Goal: Information Seeking & Learning: Check status

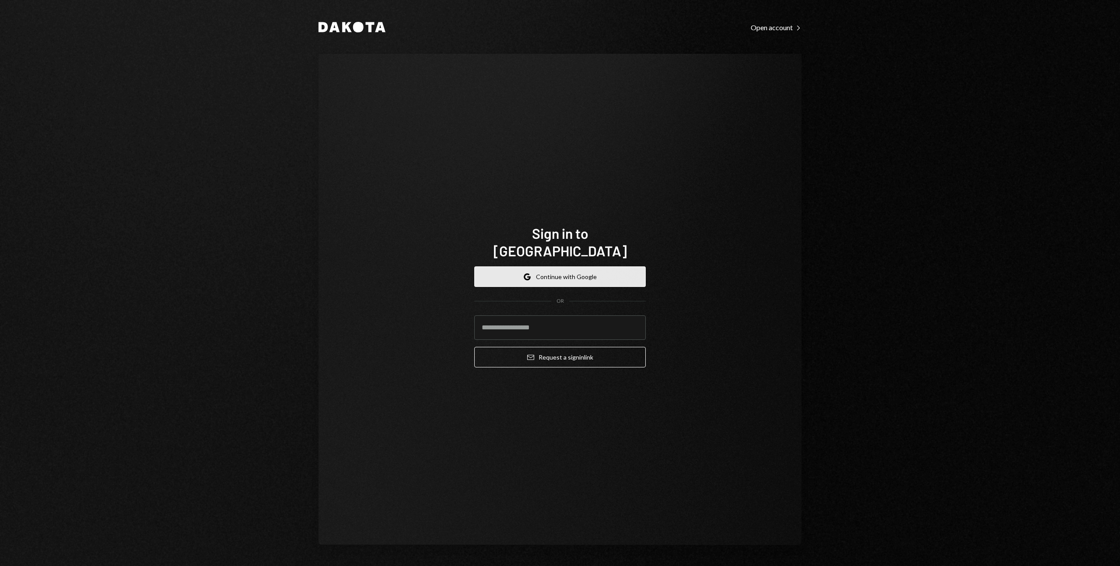
click at [537, 270] on button "Google Continue with Google" at bounding box center [559, 276] width 171 height 21
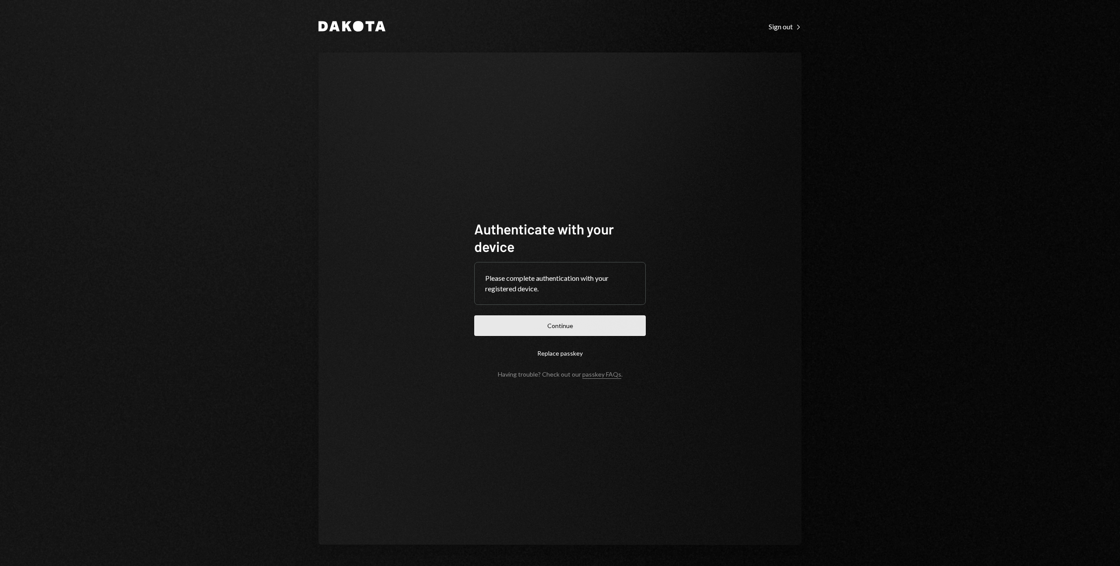
click at [571, 320] on button "Continue" at bounding box center [559, 325] width 171 height 21
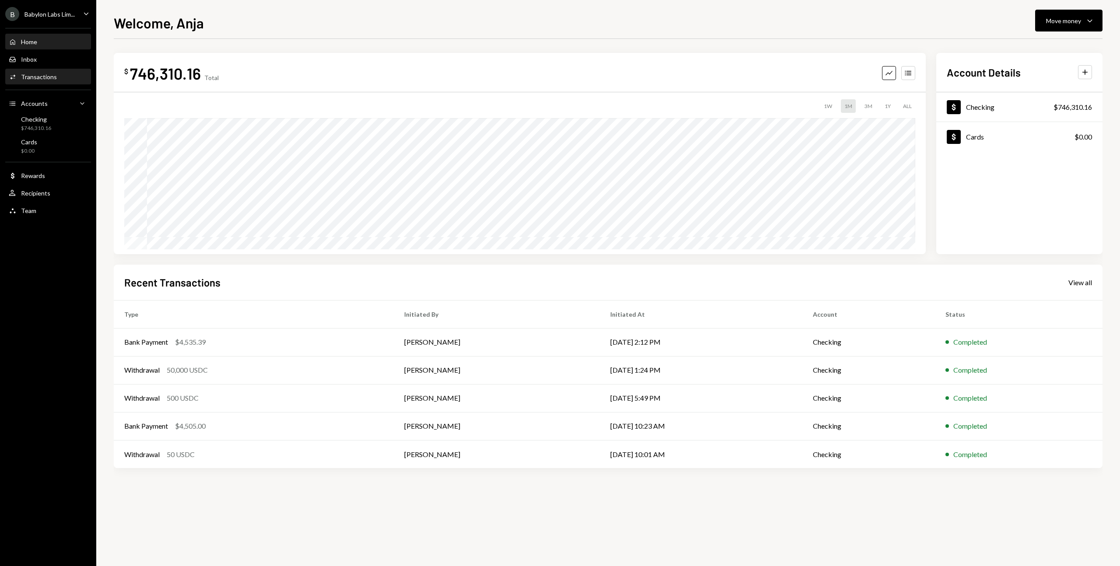
click at [33, 73] on div "Transactions" at bounding box center [39, 76] width 36 height 7
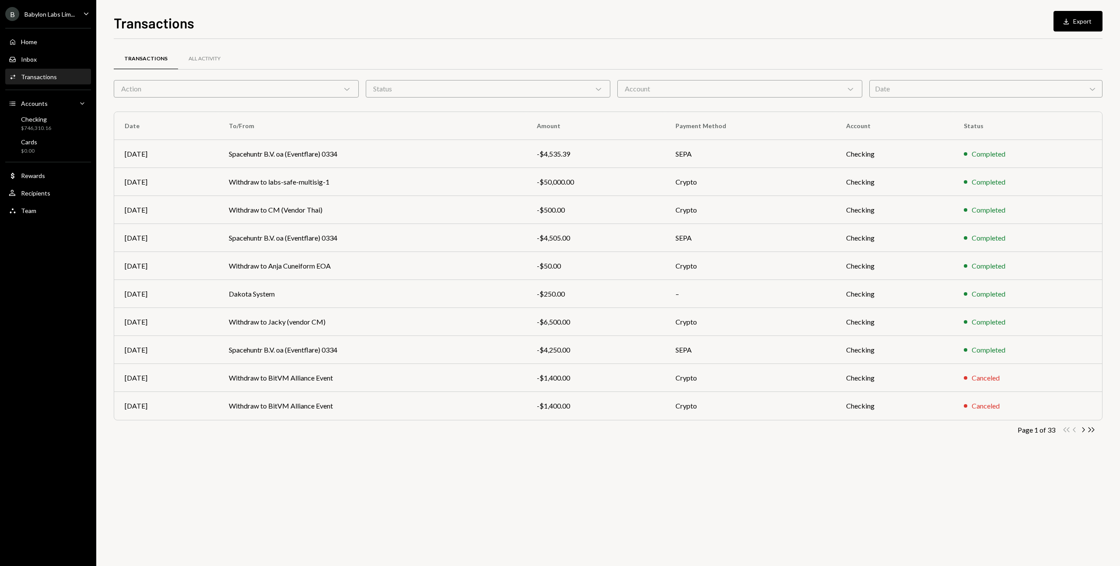
click at [920, 90] on div "Date Chevron Down" at bounding box center [986, 88] width 234 height 17
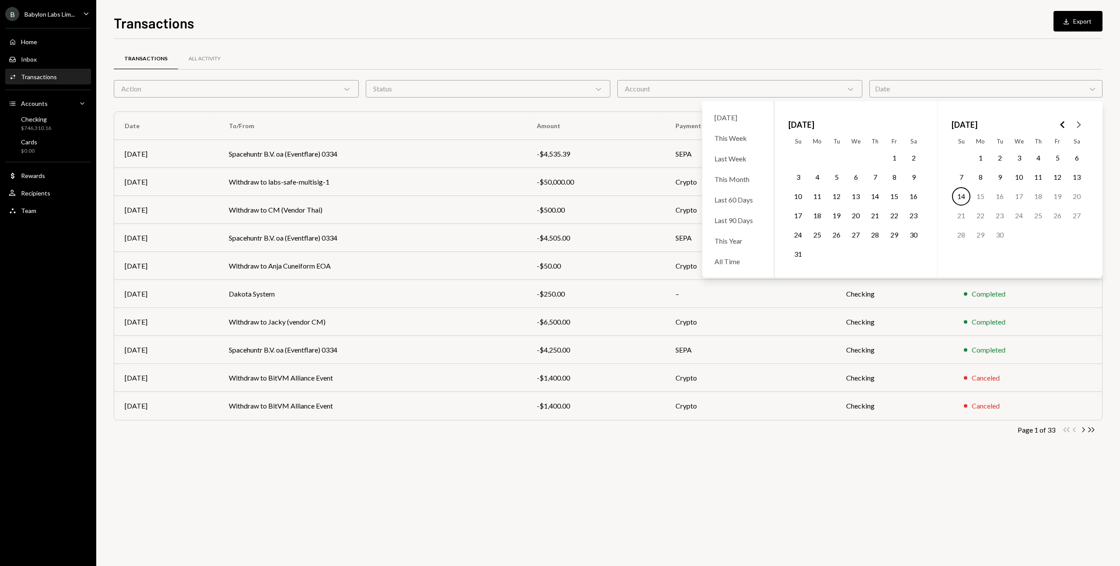
click at [1060, 123] on icon "Go to the Previous Month" at bounding box center [1062, 124] width 10 height 10
click at [1078, 126] on polygon "Go to the Next Month" at bounding box center [1079, 124] width 4 height 7
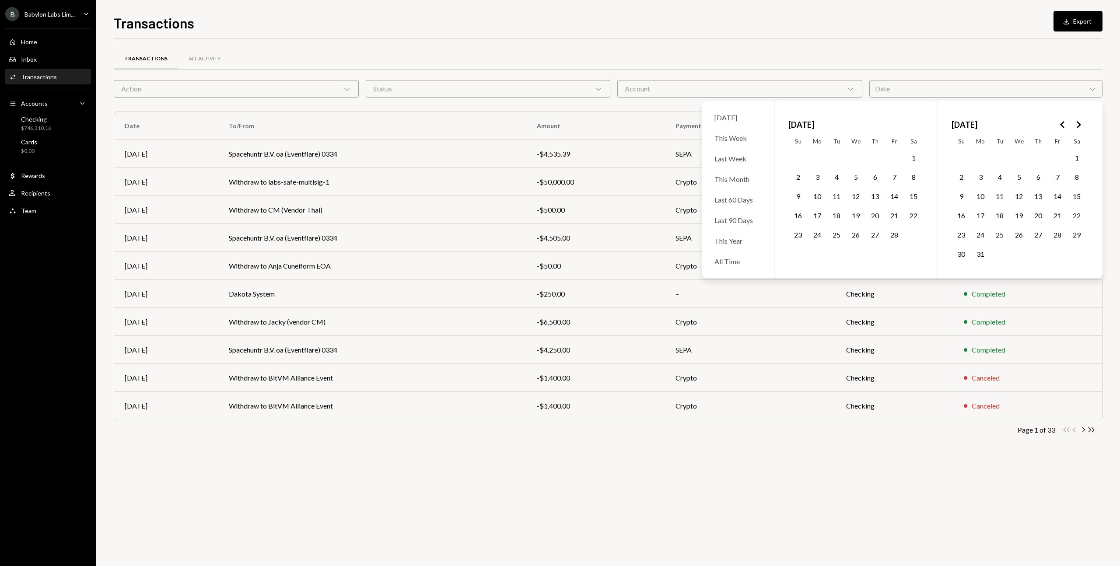
click at [895, 192] on button "14" at bounding box center [894, 196] width 18 height 18
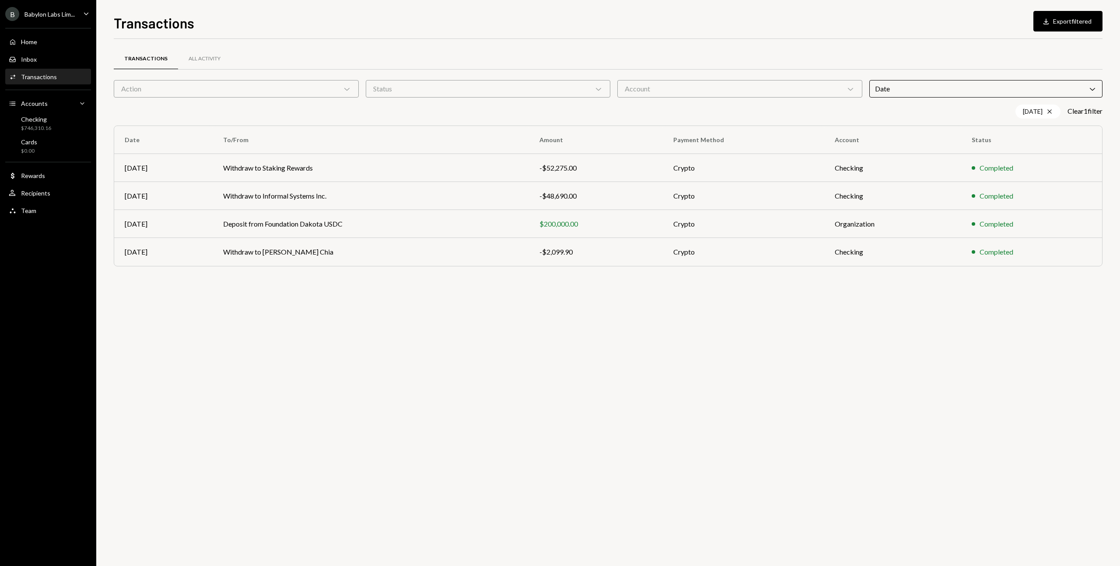
click at [689, 45] on div "Transactions All Activity Action Chevron Down Status Chevron Down Account Chevr…" at bounding box center [608, 161] width 989 height 245
click at [290, 168] on td "Withdraw to Staking Rewards" at bounding box center [371, 168] width 316 height 28
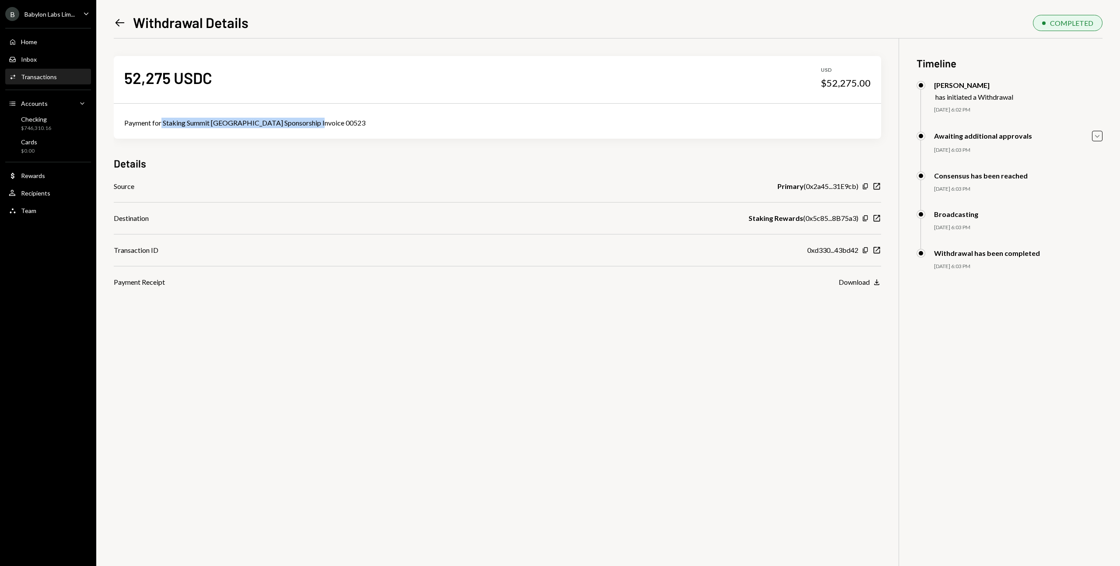
drag, startPoint x: 322, startPoint y: 122, endPoint x: 162, endPoint y: 126, distance: 160.2
click at [162, 126] on div "Payment for Staking Summit [GEOGRAPHIC_DATA] Sponsorship Invoice 00523" at bounding box center [497, 123] width 746 height 10
copy div "Staking Summit [GEOGRAPHIC_DATA] Sponsorship Invoice 00523"
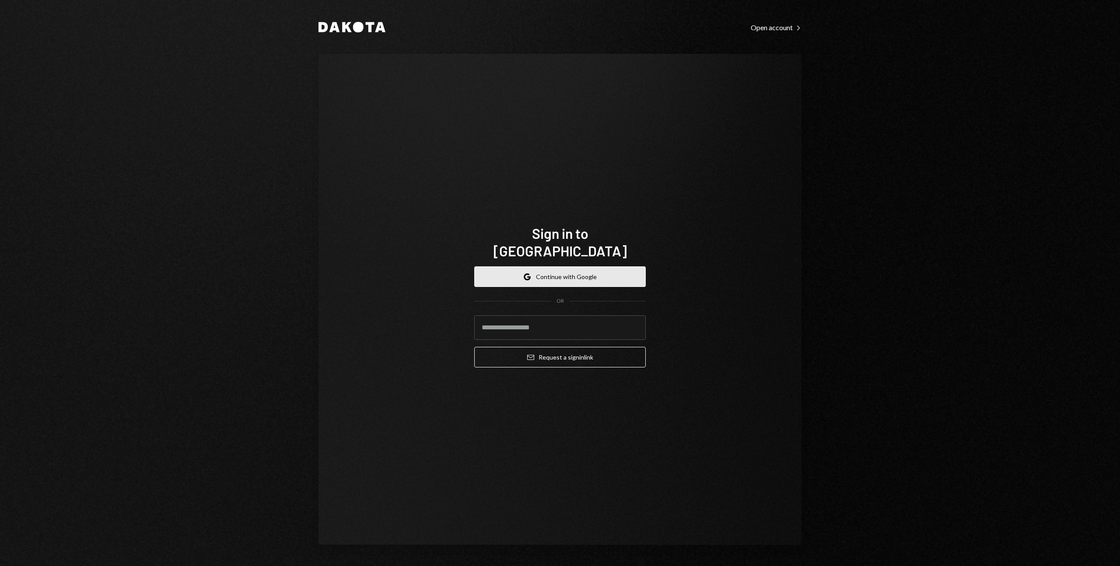
click at [551, 266] on button "Google Continue with Google" at bounding box center [559, 276] width 171 height 21
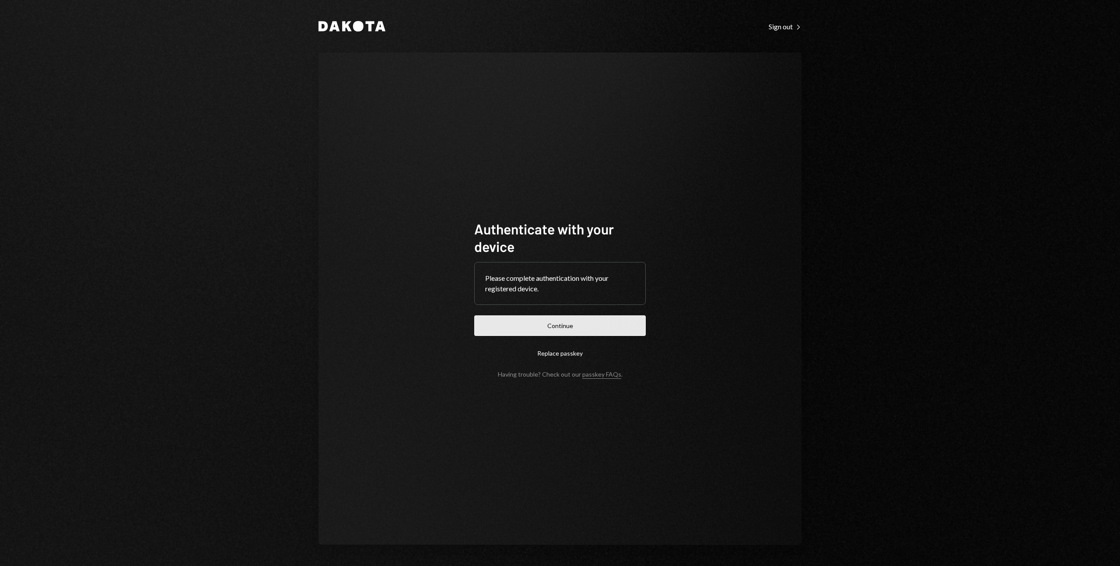
click at [558, 329] on button "Continue" at bounding box center [559, 325] width 171 height 21
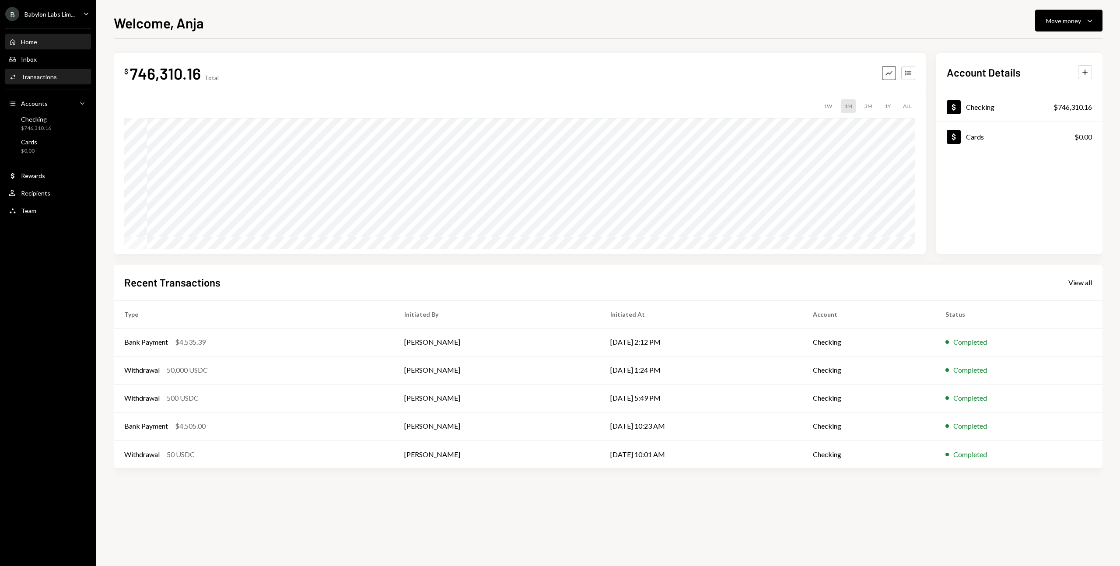
click at [57, 76] on div "Activities Transactions" at bounding box center [48, 77] width 79 height 8
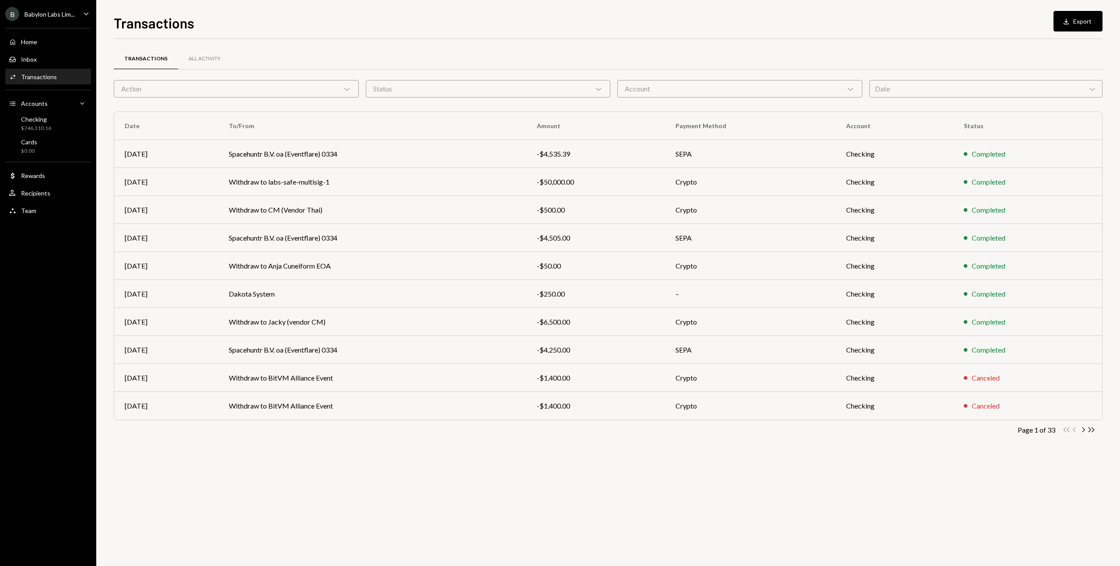
click at [870, 94] on div "Date Chevron Down" at bounding box center [986, 88] width 234 height 17
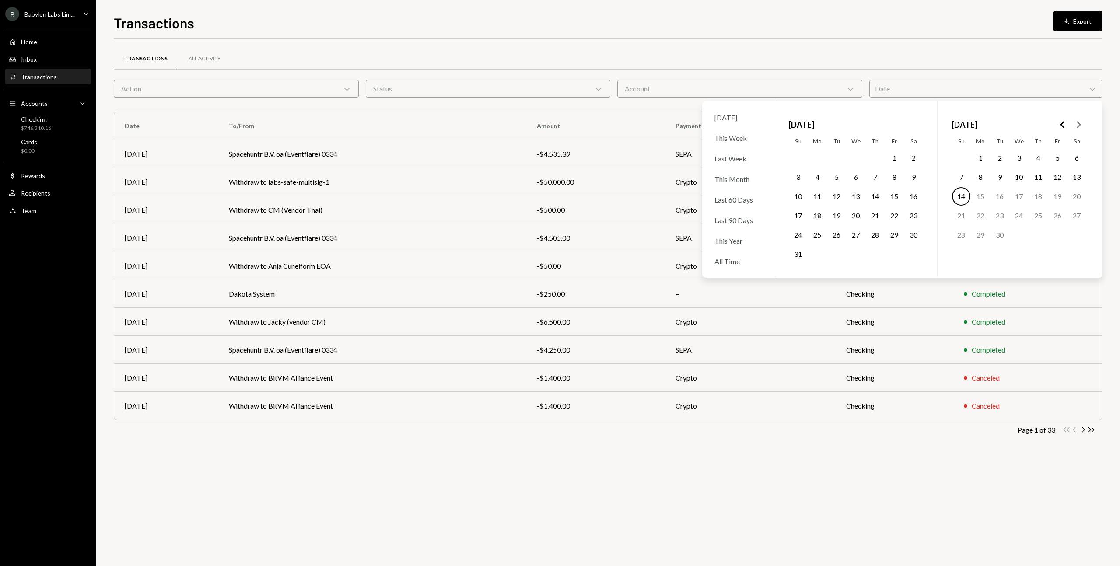
click at [1059, 125] on icon "Go to the Previous Month" at bounding box center [1062, 124] width 10 height 10
click at [894, 196] on button "14" at bounding box center [894, 196] width 18 height 18
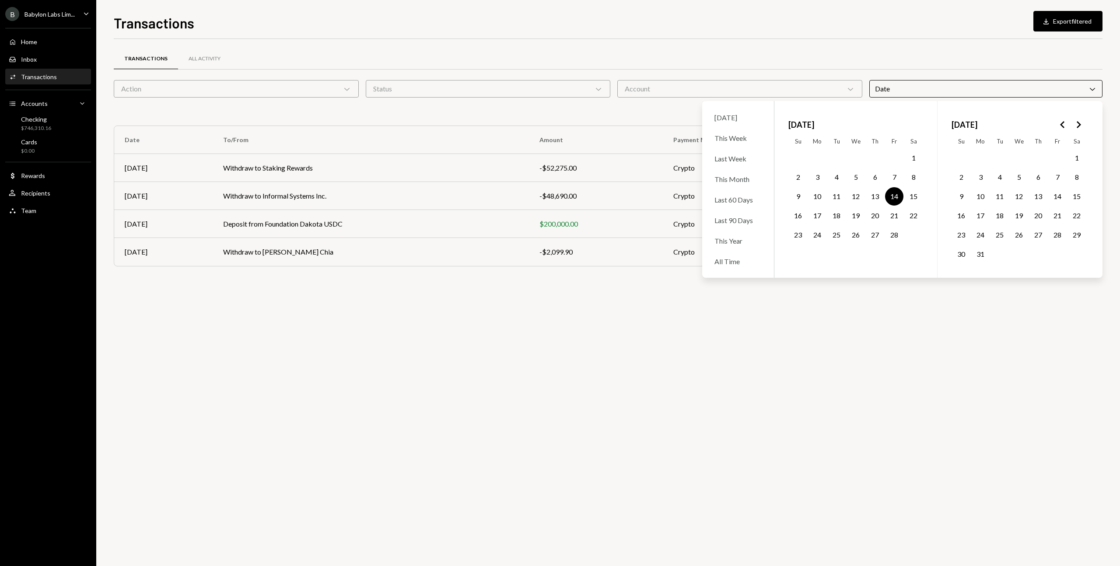
click at [581, 52] on div "Transactions All Activity" at bounding box center [608, 59] width 989 height 22
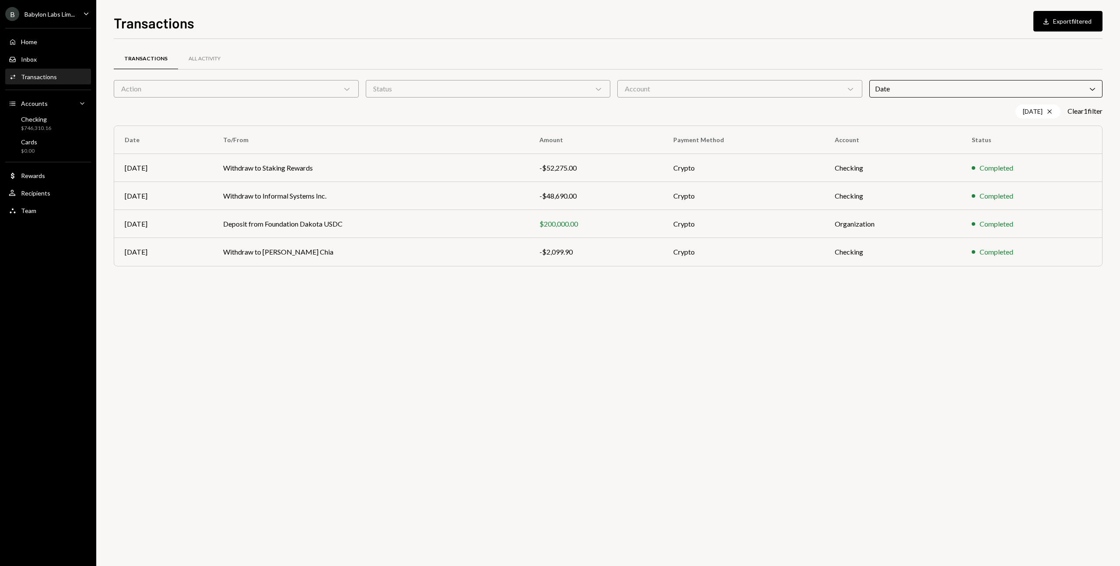
click at [1008, 87] on div "Date Chevron Down" at bounding box center [986, 88] width 234 height 17
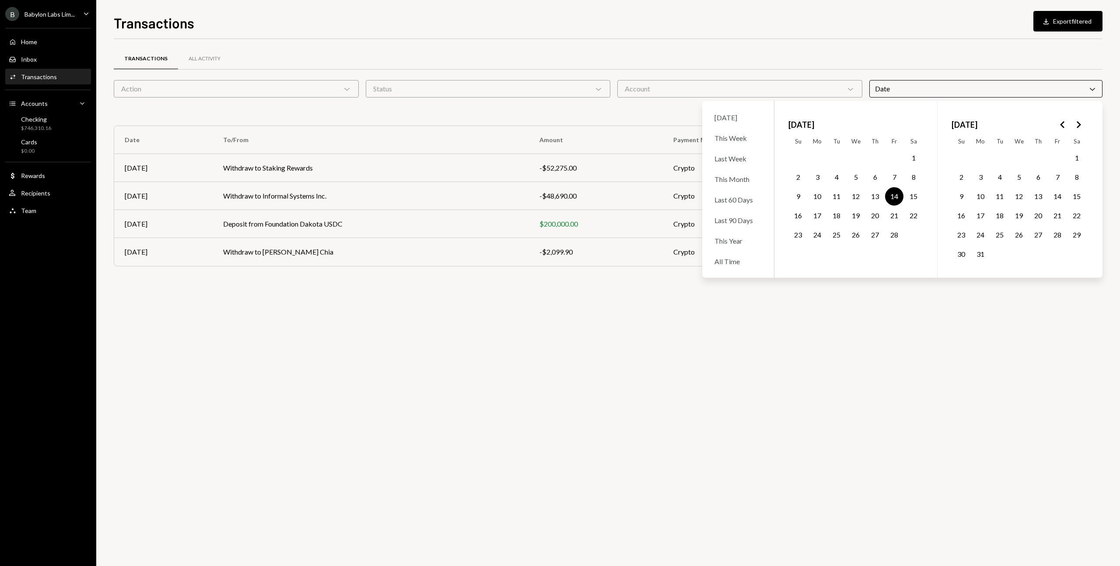
click at [896, 68] on div "Transactions All Activity" at bounding box center [608, 59] width 989 height 22
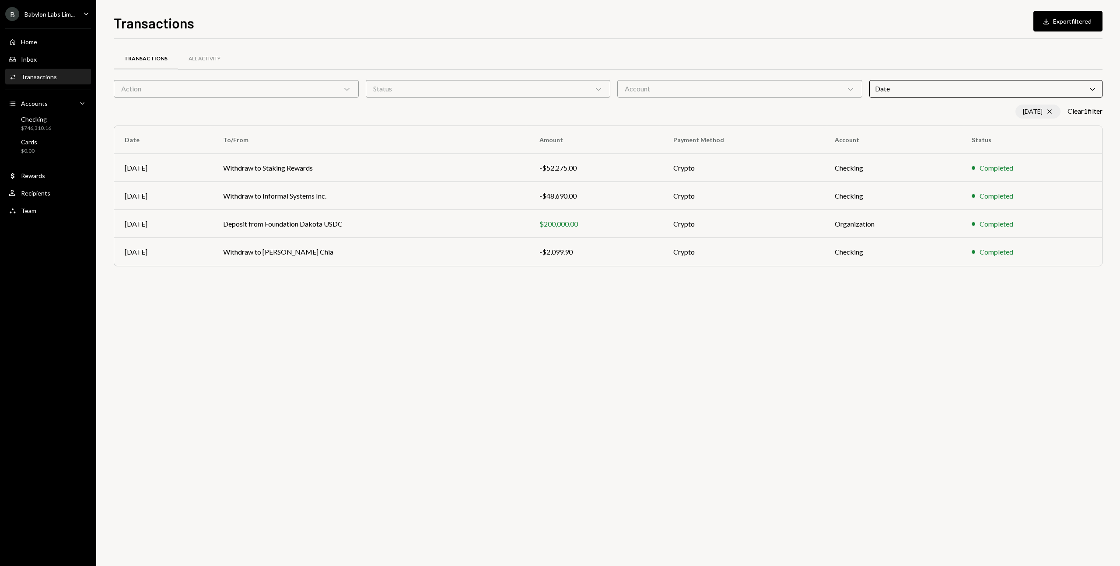
click at [1047, 113] on icon at bounding box center [1049, 112] width 4 height 4
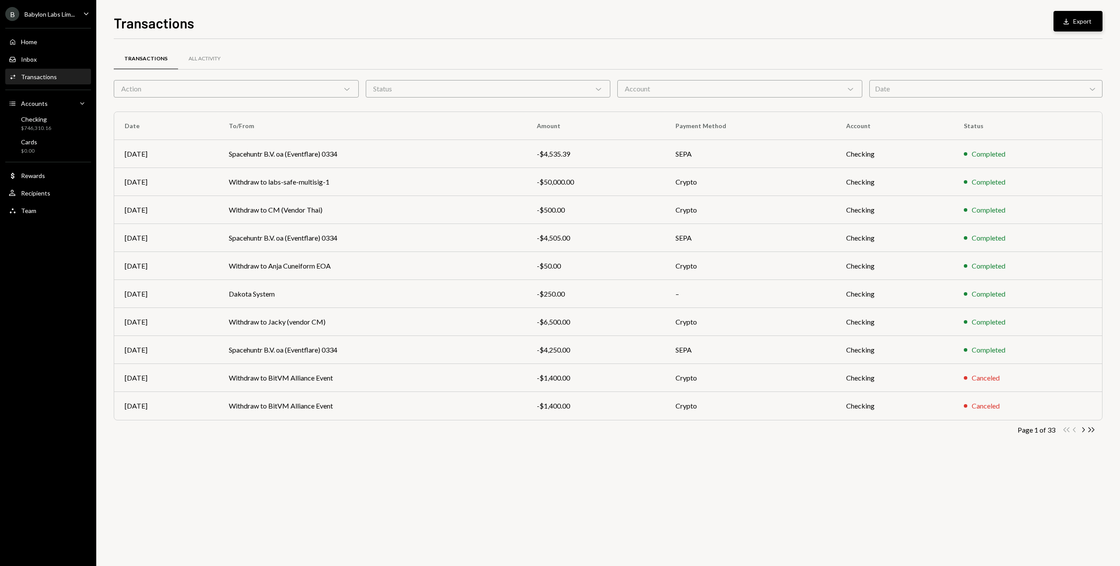
click at [1084, 25] on button "Download Export" at bounding box center [1077, 21] width 49 height 21
click at [957, 7] on div "Transactions Download Export Transactions All Activity Action Chevron Down Stat…" at bounding box center [608, 283] width 1024 height 566
click at [902, 84] on div "Date Chevron Down" at bounding box center [986, 88] width 234 height 17
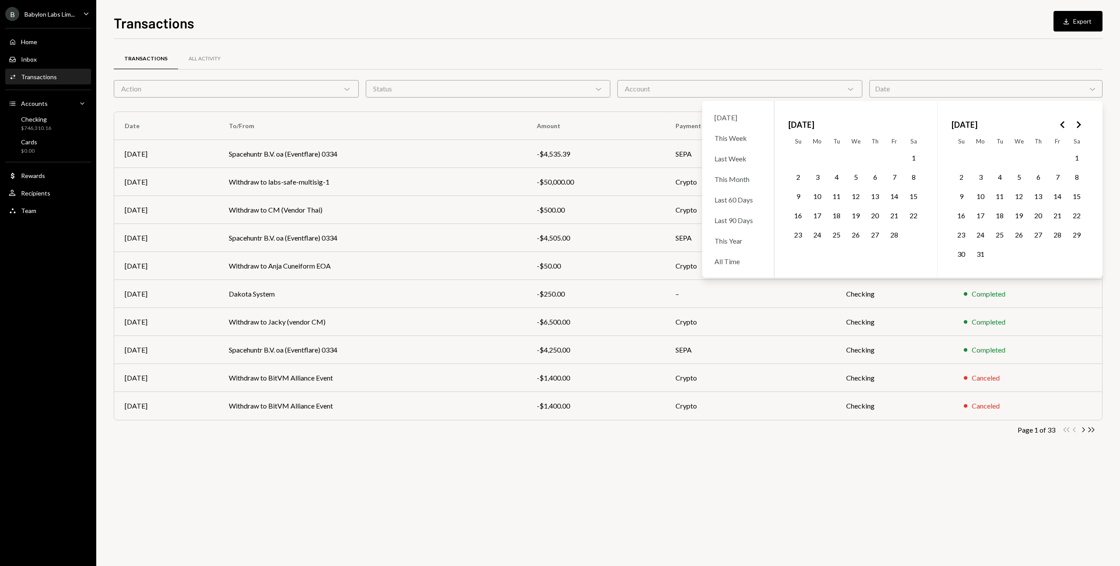
click at [840, 196] on button "11" at bounding box center [836, 196] width 18 height 18
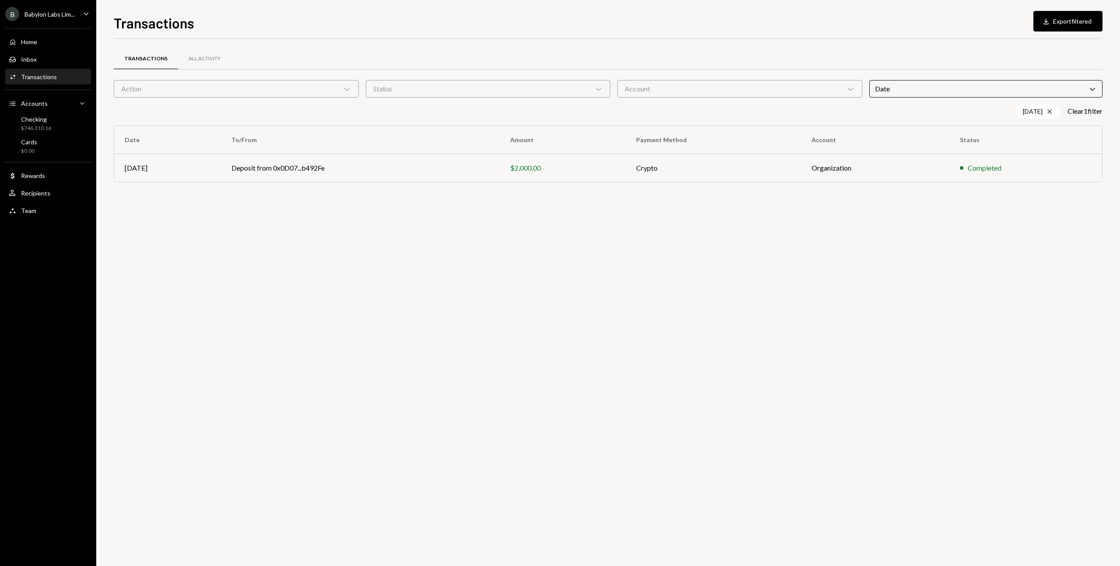
click at [333, 210] on div "Transactions All Activity Action Chevron Down Status Chevron Down Account Chevr…" at bounding box center [608, 302] width 989 height 527
click at [288, 168] on td "Deposit from 0x0D07...b492Fe" at bounding box center [360, 168] width 279 height 28
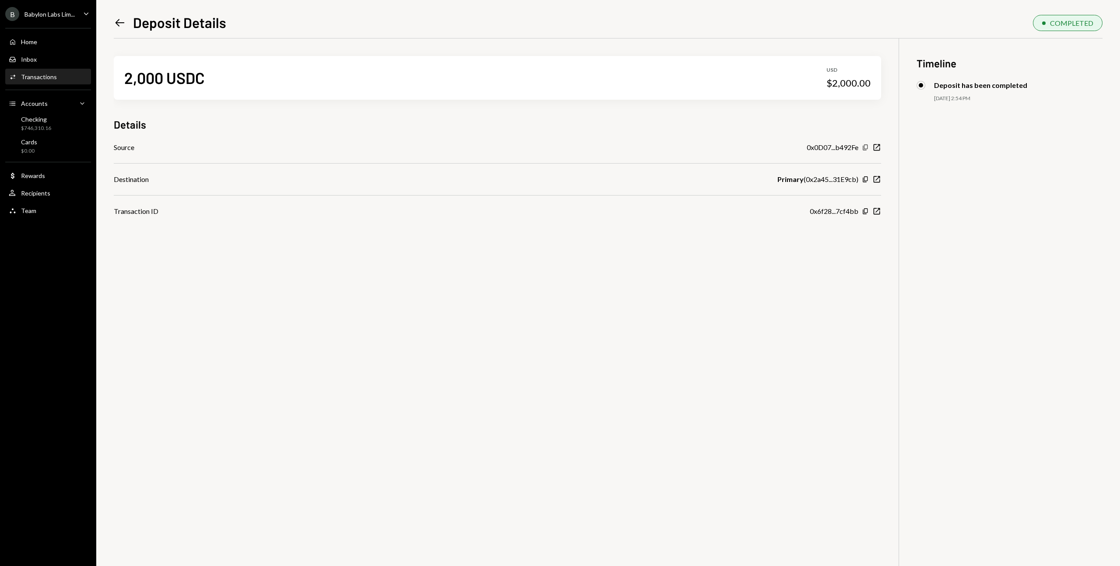
click at [865, 147] on icon "Copy" at bounding box center [865, 147] width 7 height 7
click at [119, 20] on icon "Left Arrow" at bounding box center [120, 23] width 12 height 12
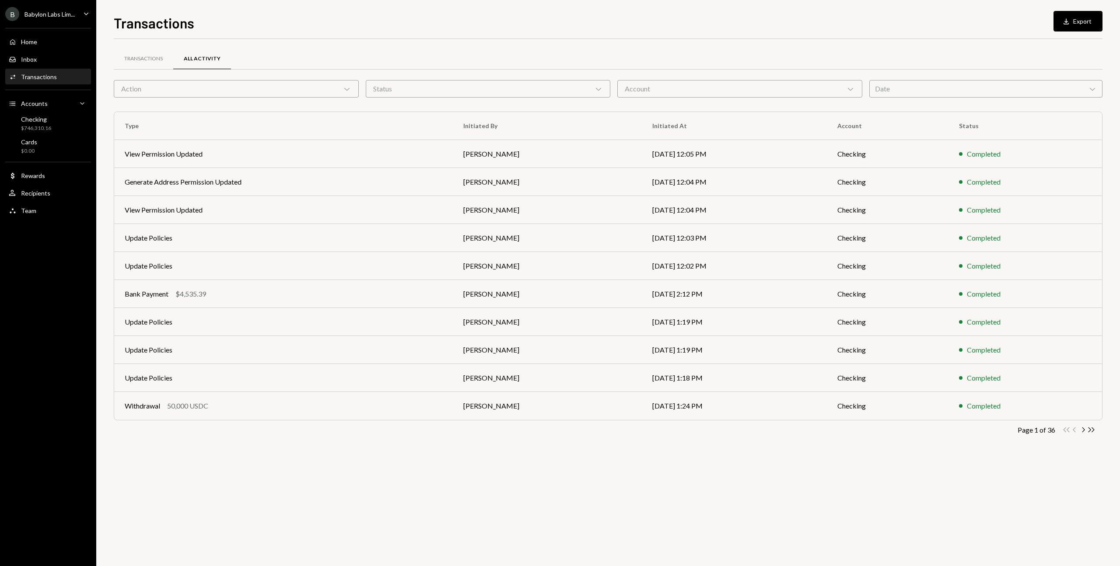
click at [894, 92] on div "Date Chevron Down" at bounding box center [986, 88] width 234 height 17
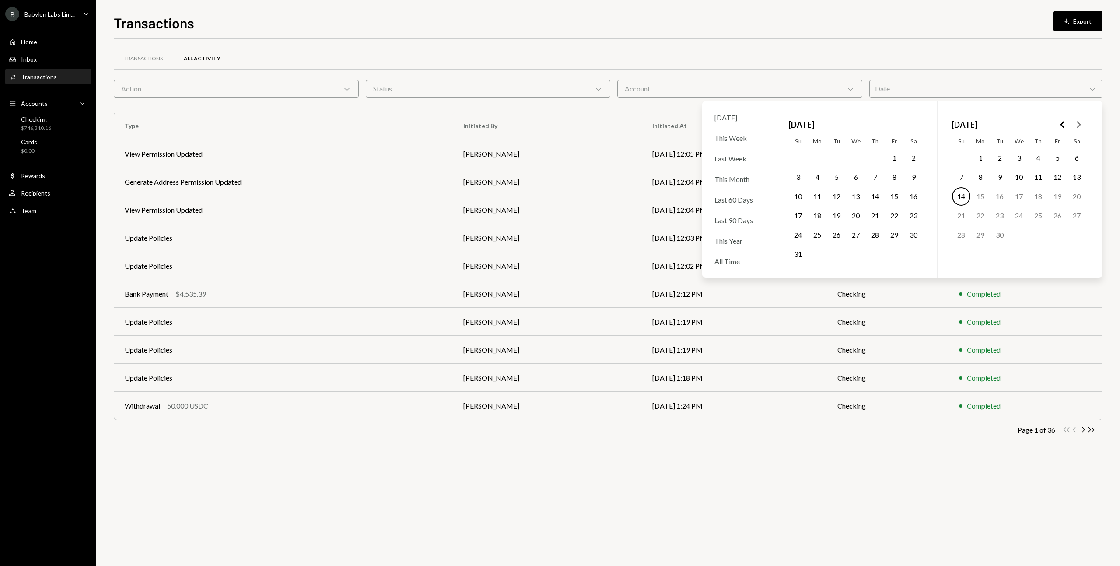
click at [1063, 125] on icon "Go to the Previous Month" at bounding box center [1062, 124] width 10 height 10
click at [1076, 125] on icon "Go to the Next Month" at bounding box center [1078, 124] width 10 height 10
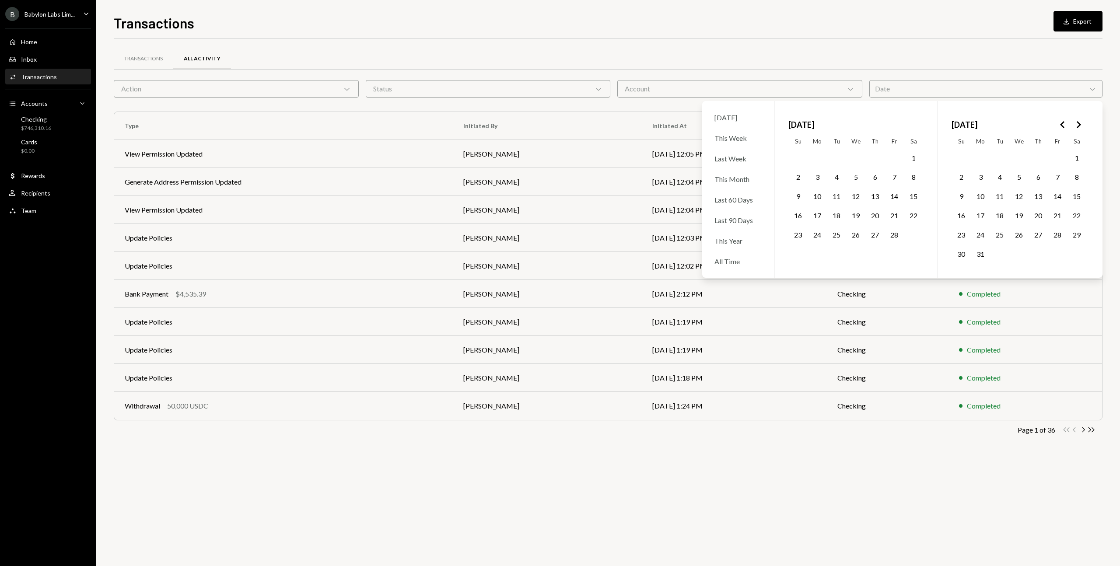
click at [856, 193] on button "12" at bounding box center [855, 196] width 18 height 18
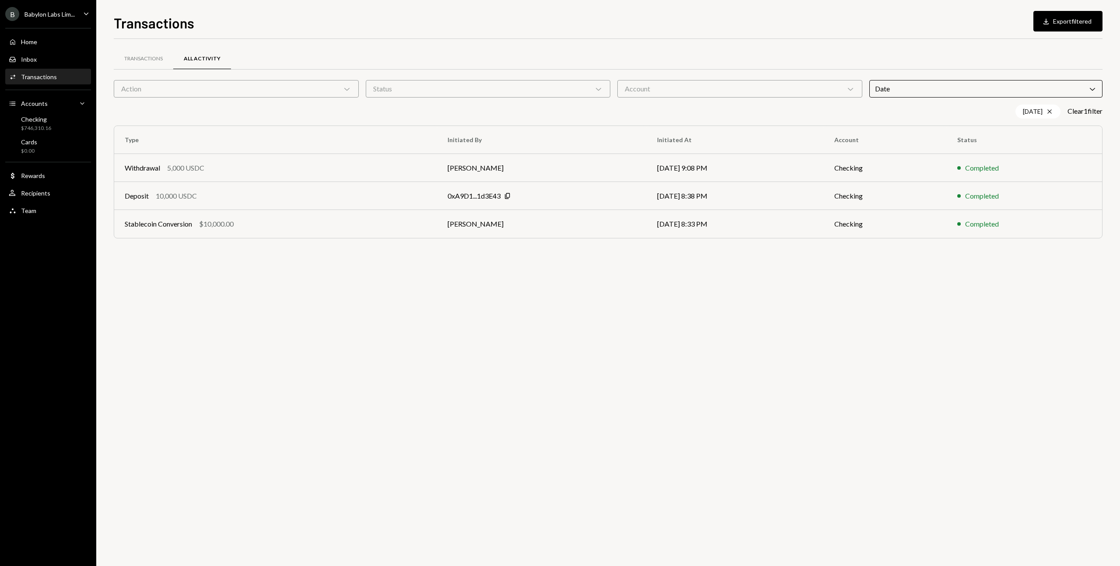
click at [289, 254] on div "Transactions All Activity Action Chevron Down Status Chevron Down Account Chevr…" at bounding box center [608, 154] width 989 height 203
click at [1085, 88] on div "Date Chevron Down" at bounding box center [986, 88] width 234 height 17
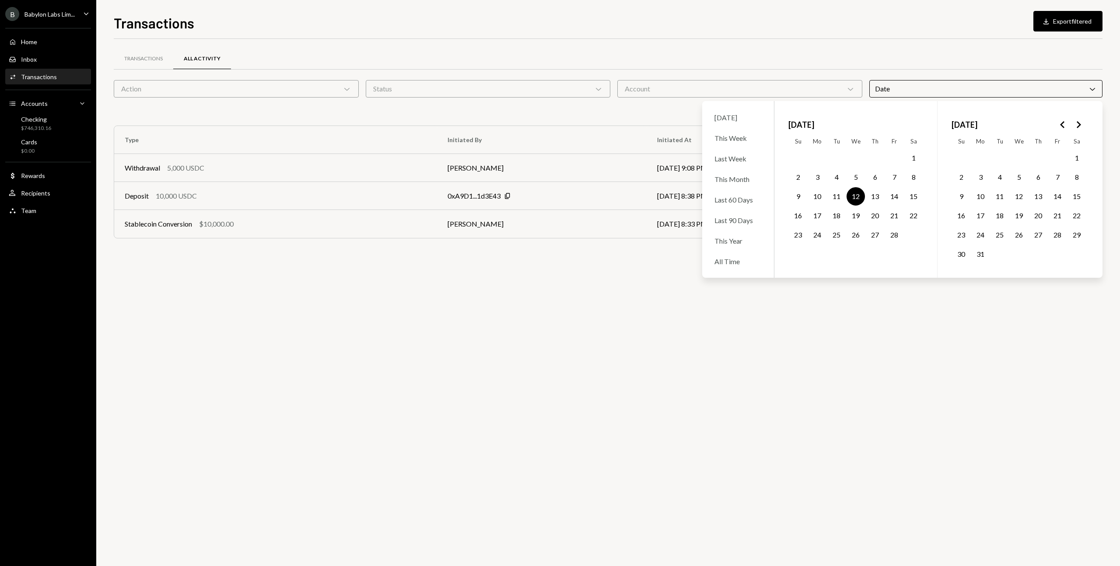
click at [886, 197] on button "14" at bounding box center [894, 196] width 18 height 18
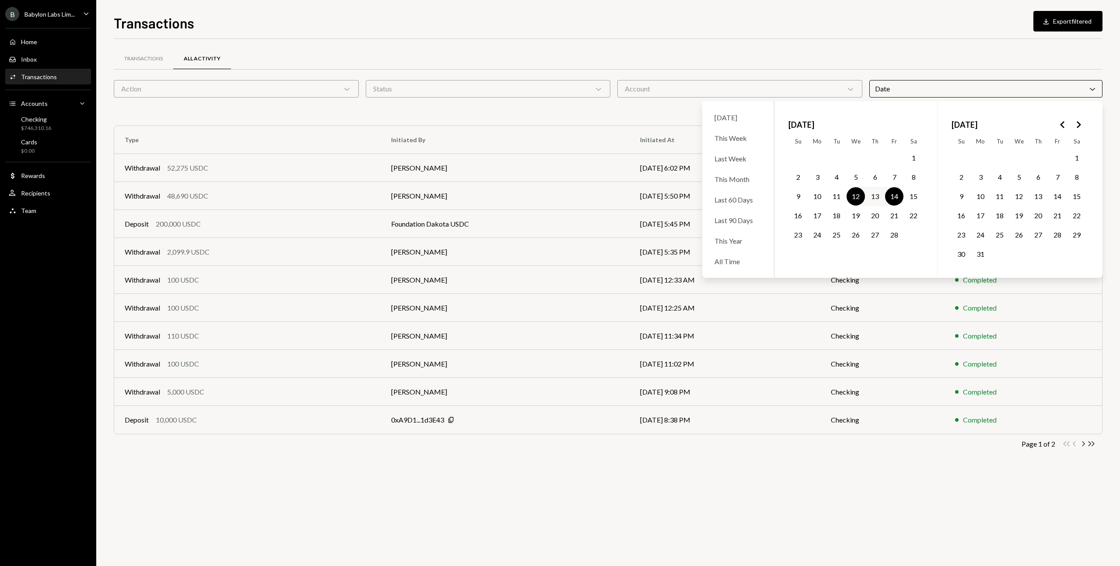
click at [893, 194] on button "14" at bounding box center [894, 196] width 18 height 18
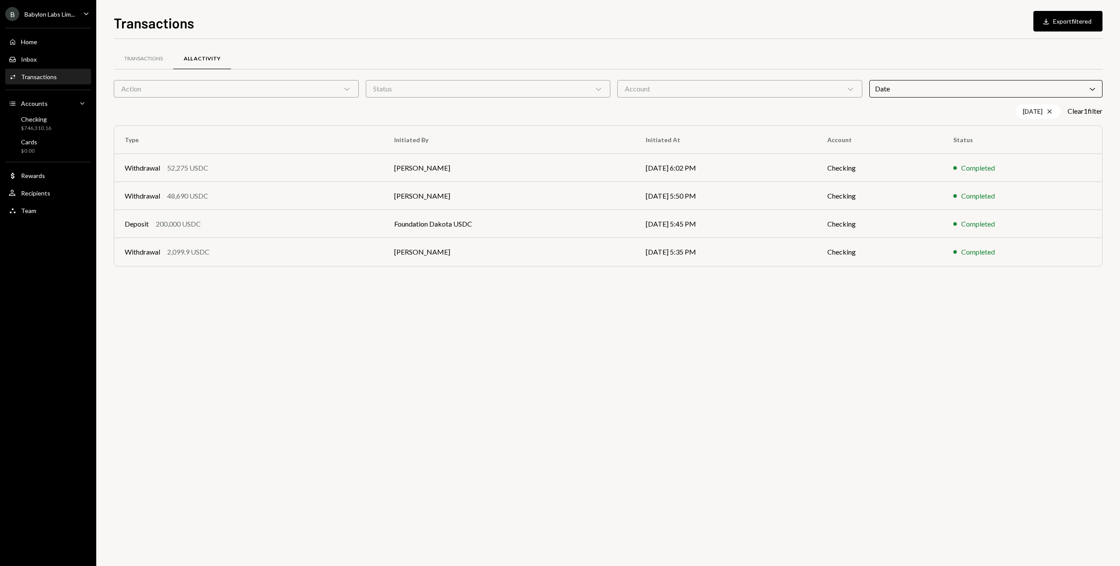
click at [392, 312] on div "Transactions All Activity Action Chevron Down Status Chevron Down Account Chevr…" at bounding box center [608, 302] width 989 height 527
click at [180, 87] on div "Action Chevron Down" at bounding box center [236, 88] width 245 height 17
click at [885, 87] on div "Date Chevron Down" at bounding box center [986, 88] width 234 height 17
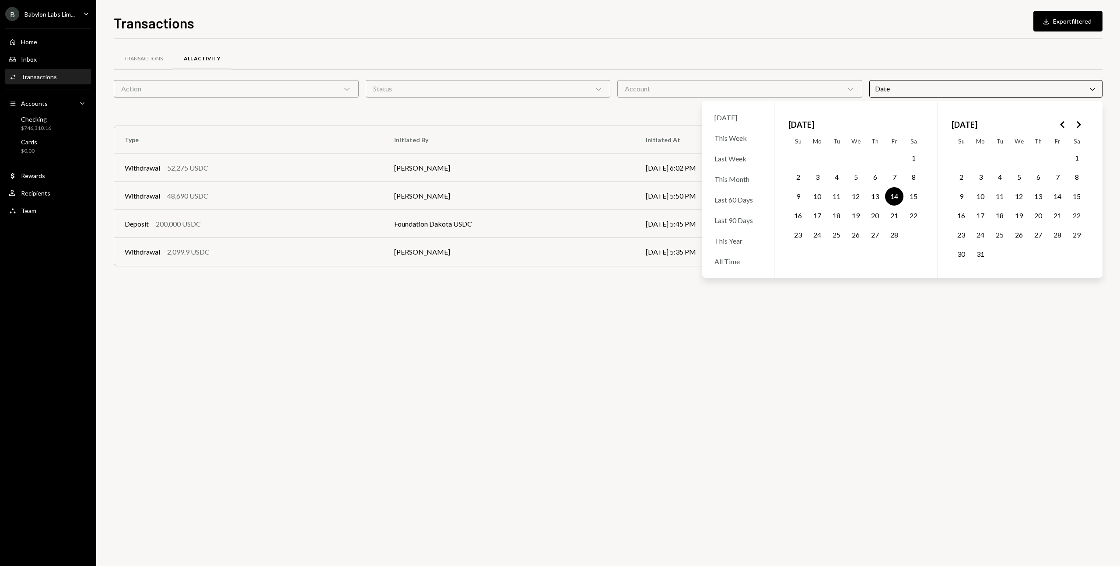
click at [916, 215] on button "22" at bounding box center [913, 215] width 18 height 18
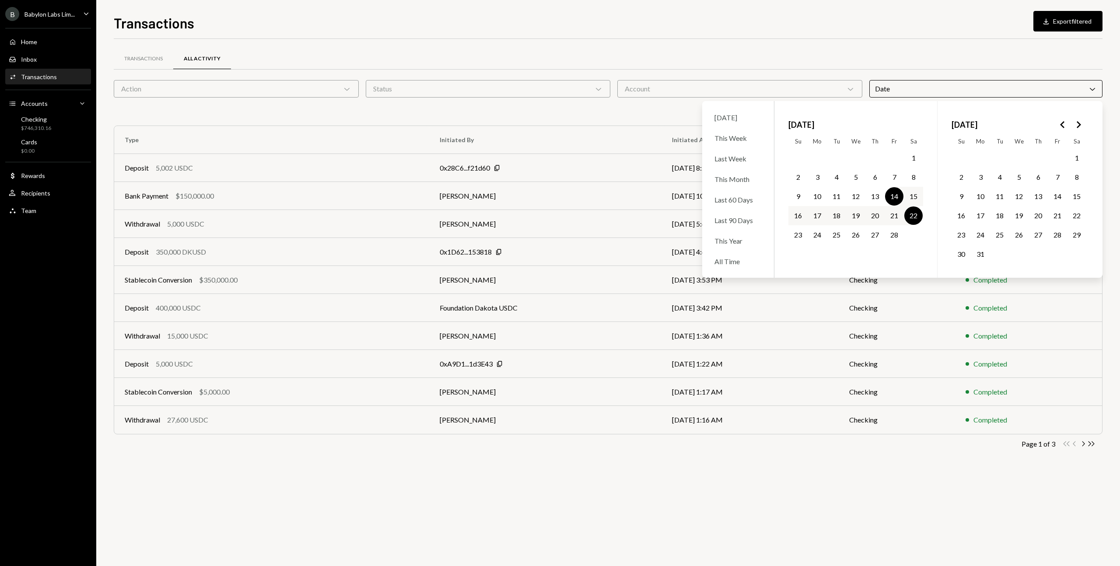
click at [916, 215] on button "22" at bounding box center [913, 215] width 18 height 18
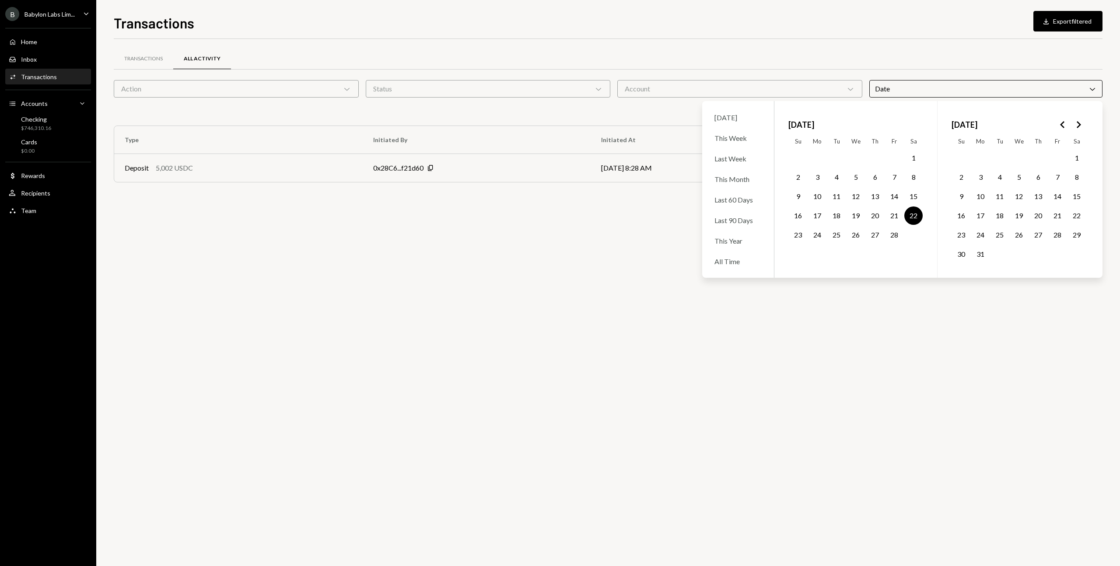
click at [412, 260] on div "Transactions All Activity Action Chevron Down Status Chevron Down Account Chevr…" at bounding box center [608, 302] width 989 height 527
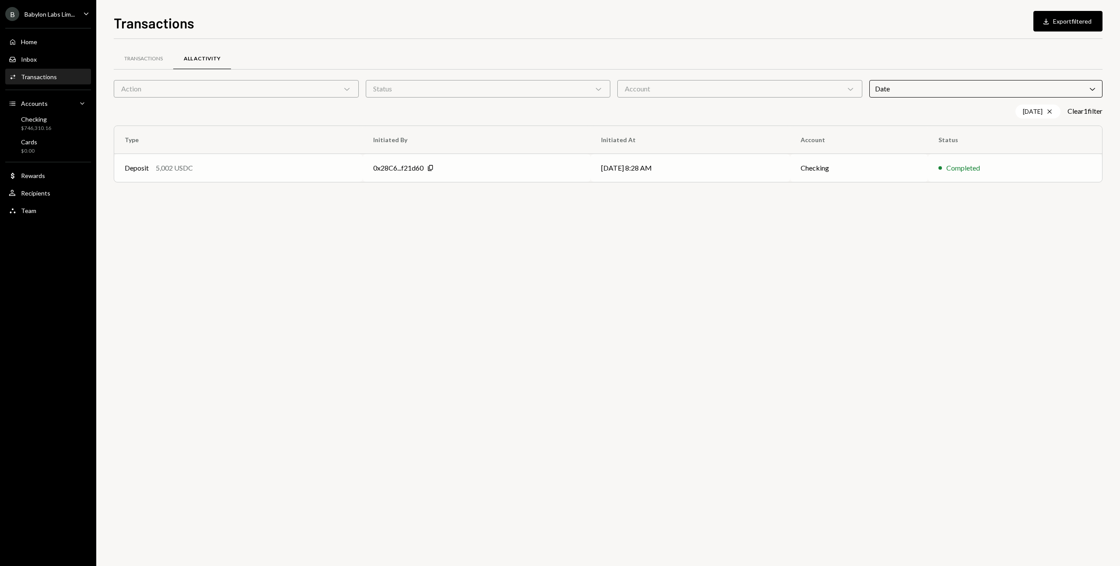
click at [399, 161] on td "0x28C6...f21d60 Copy" at bounding box center [477, 168] width 228 height 28
